Goal: Information Seeking & Learning: Understand process/instructions

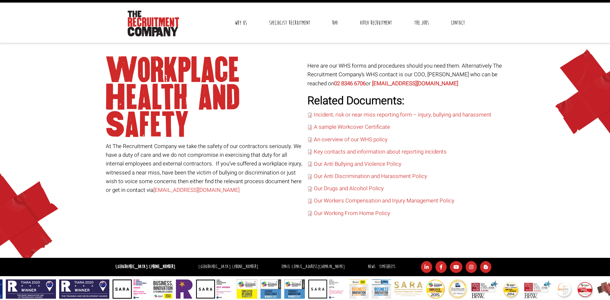
scroll to position [18, 0]
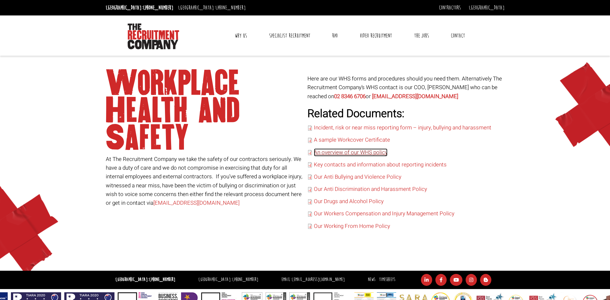
click at [367, 153] on link "An overview of our WHS policy" at bounding box center [351, 152] width 74 height 8
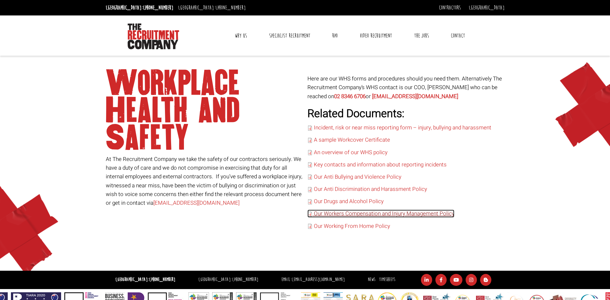
click at [367, 213] on link "Our Workers Compensation and Injury Management Policy" at bounding box center [380, 213] width 147 height 8
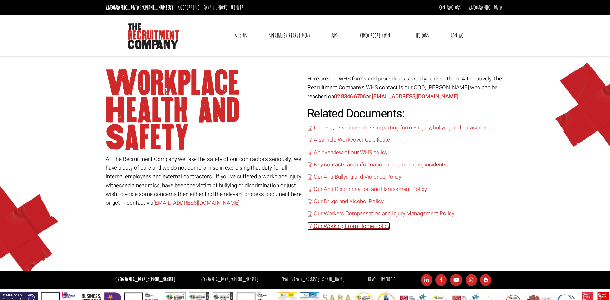
click at [364, 226] on link "Our Working From Home Policy" at bounding box center [348, 226] width 83 height 8
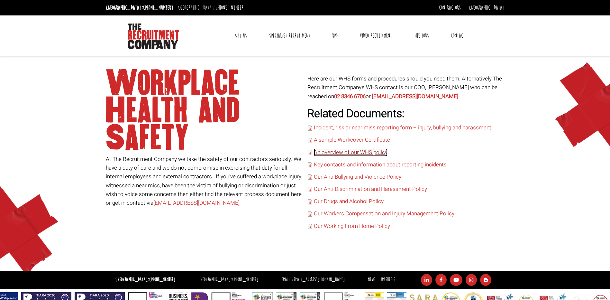
click at [356, 152] on link "An overview of our WHS policy" at bounding box center [351, 152] width 74 height 8
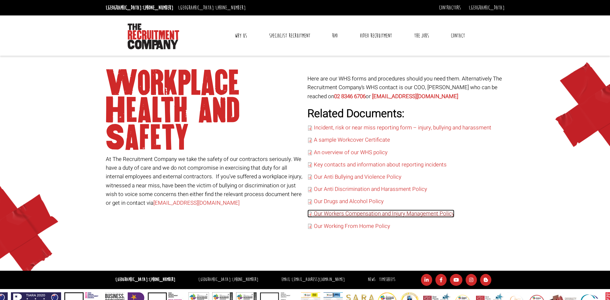
click at [367, 213] on link "Our Workers Compensation and Injury Management Policy" at bounding box center [380, 213] width 147 height 8
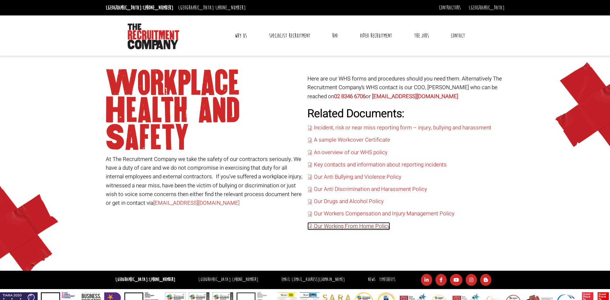
click at [364, 223] on link "Our Working From Home Policy" at bounding box center [348, 226] width 83 height 8
